Goal: Navigation & Orientation: Find specific page/section

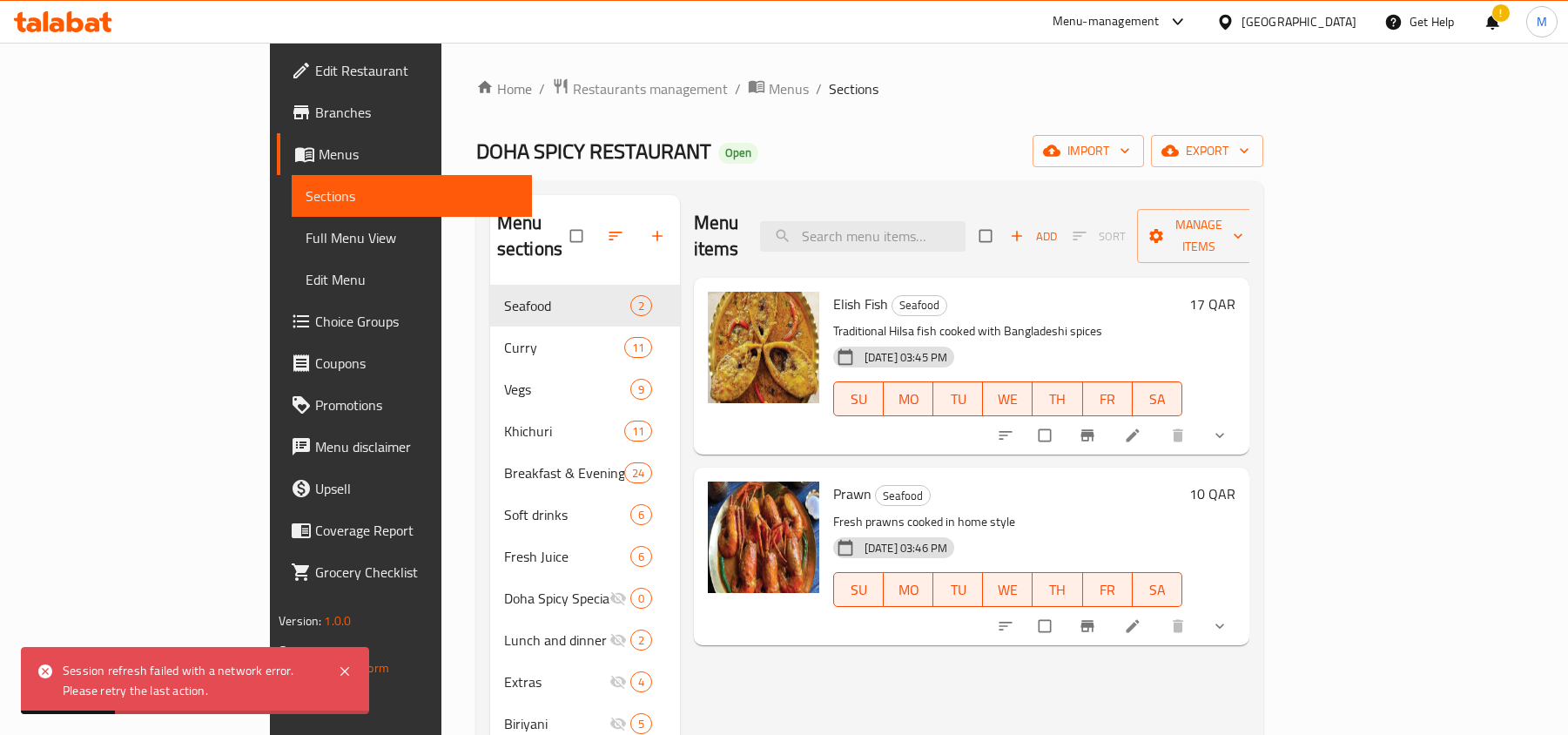
click at [1348, 22] on div "[GEOGRAPHIC_DATA]" at bounding box center [1299, 22] width 115 height 19
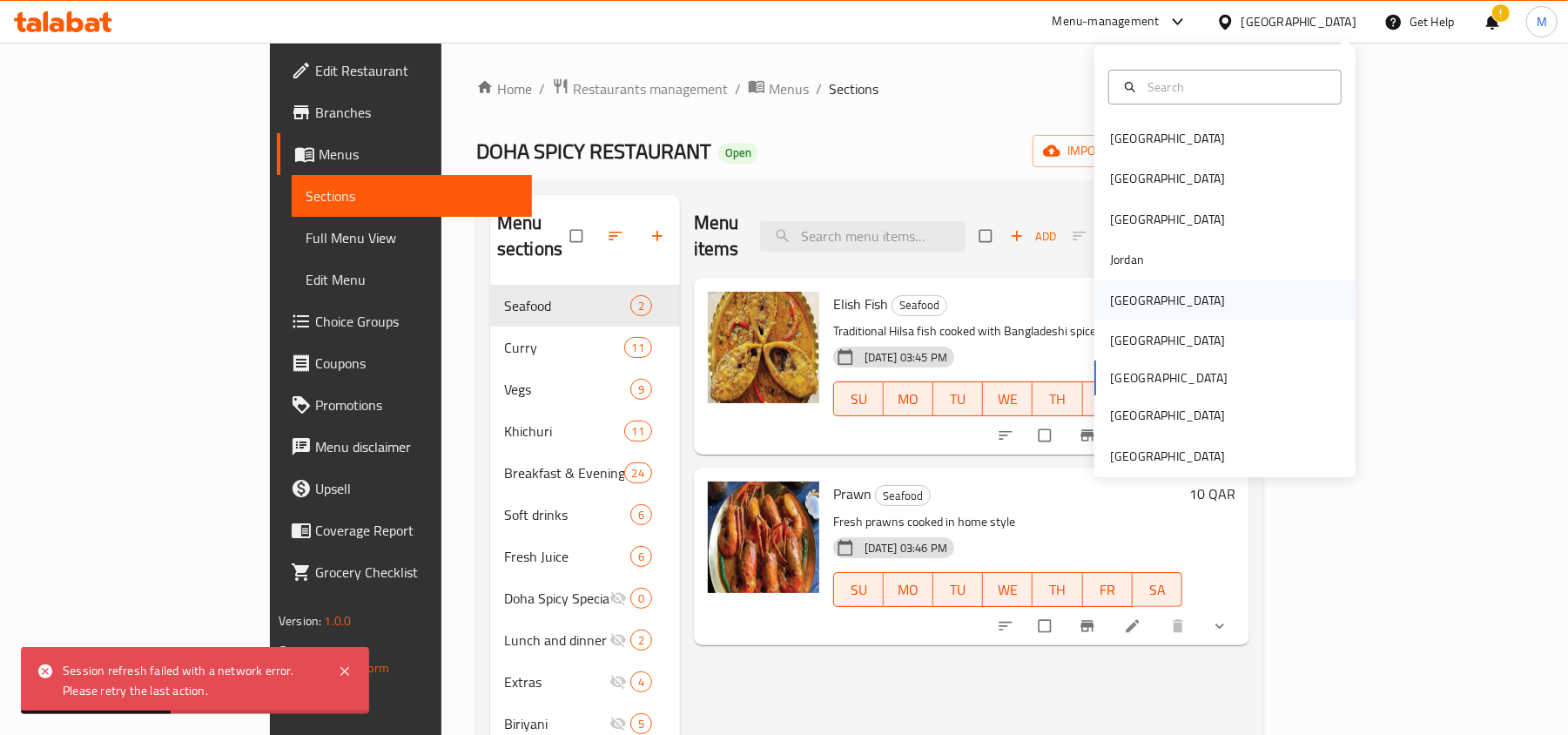
click at [1129, 299] on div "[GEOGRAPHIC_DATA]" at bounding box center [1167, 300] width 143 height 40
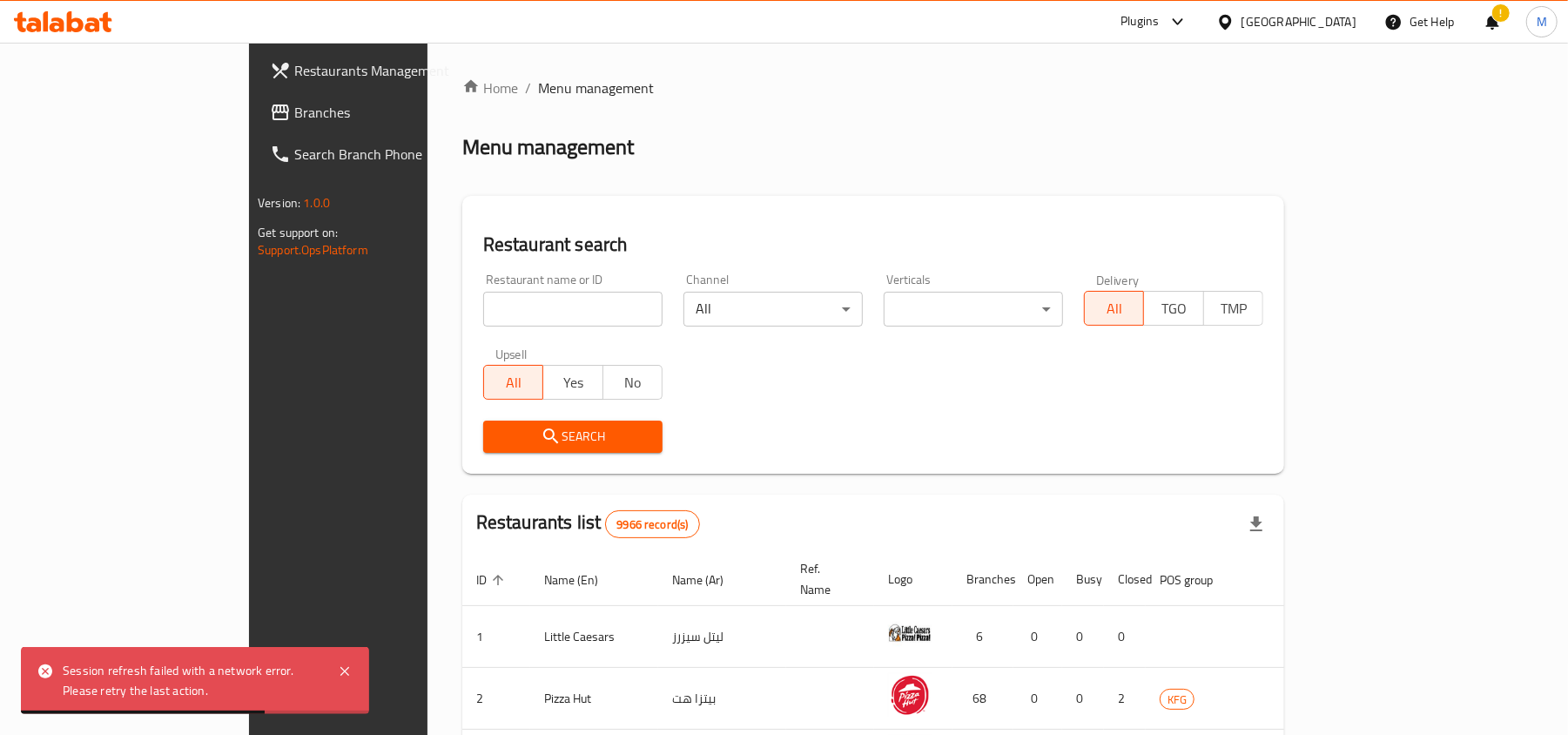
click at [1306, 7] on div "[GEOGRAPHIC_DATA]" at bounding box center [1287, 22] width 168 height 42
click at [1320, 25] on div "[GEOGRAPHIC_DATA]" at bounding box center [1299, 22] width 115 height 19
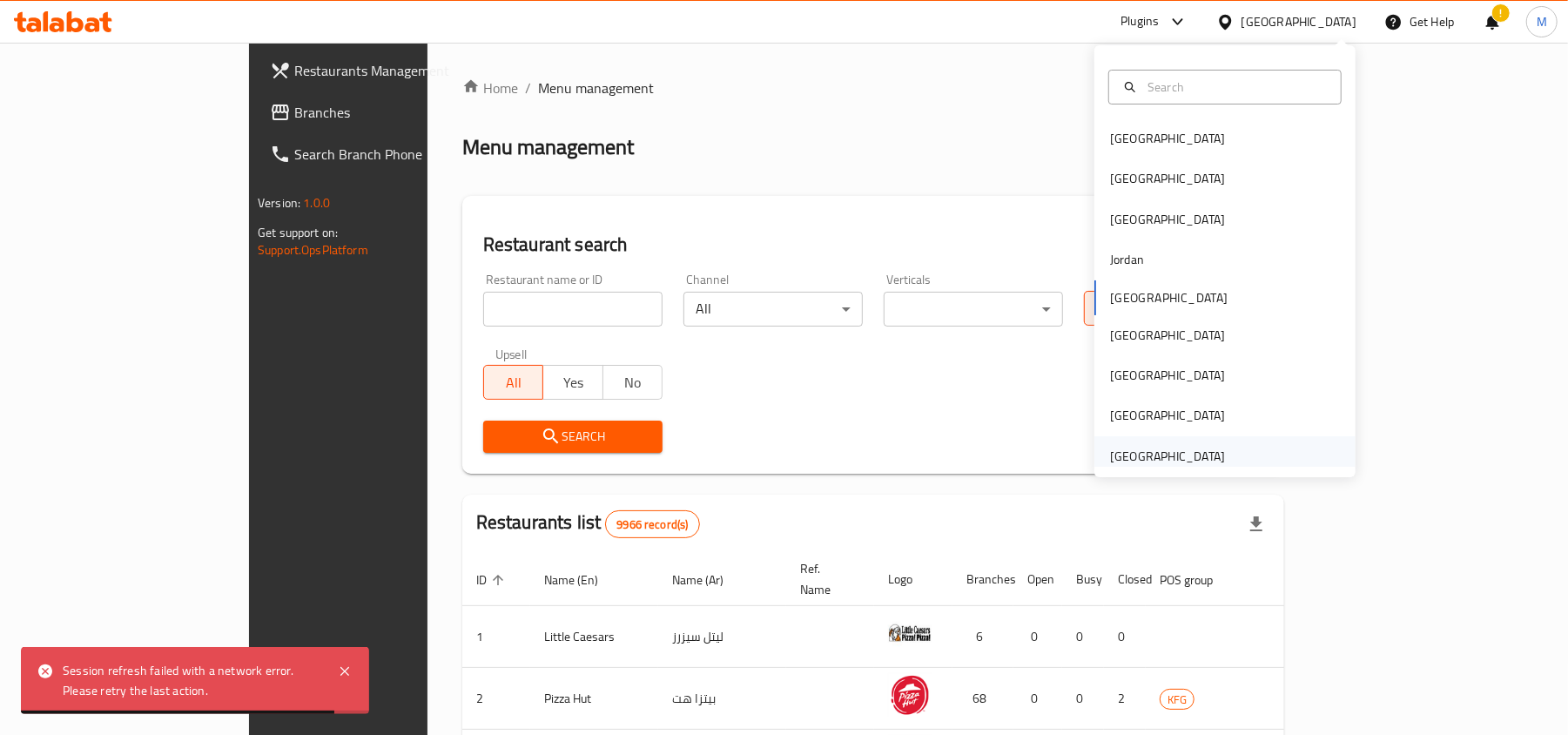
click at [1174, 449] on div "[GEOGRAPHIC_DATA]" at bounding box center [1167, 456] width 115 height 19
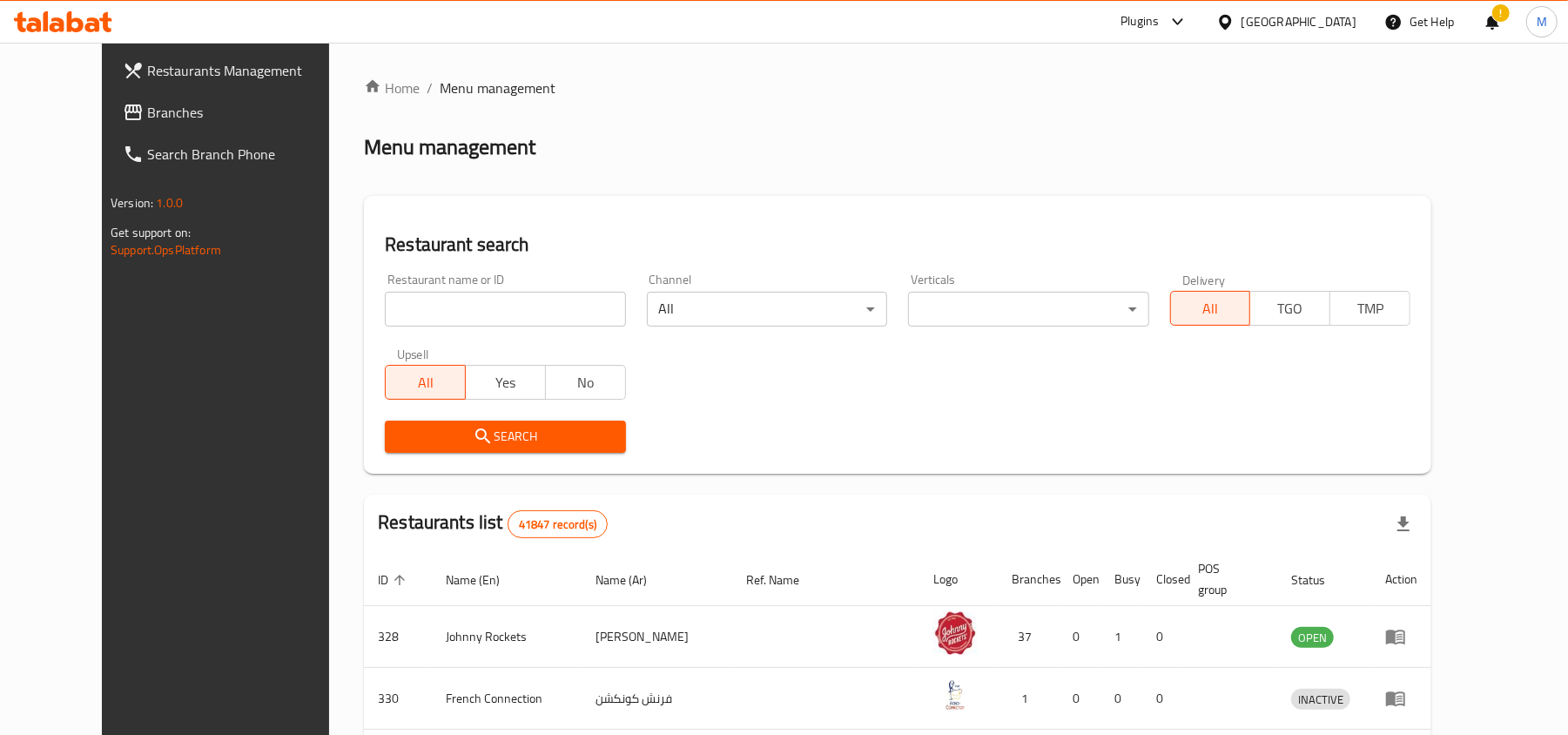
click at [108, 126] on link "Branches" at bounding box center [236, 112] width 255 height 42
